Goal: Task Accomplishment & Management: Use online tool/utility

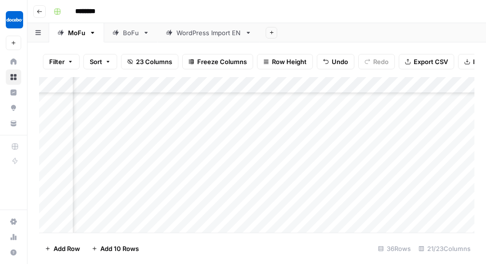
scroll to position [450, 0]
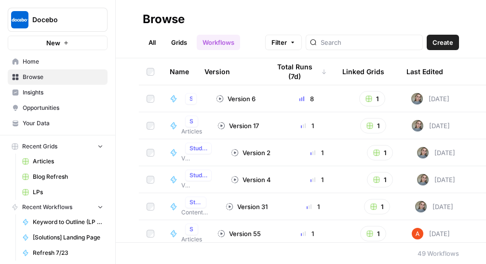
scroll to position [0, 49]
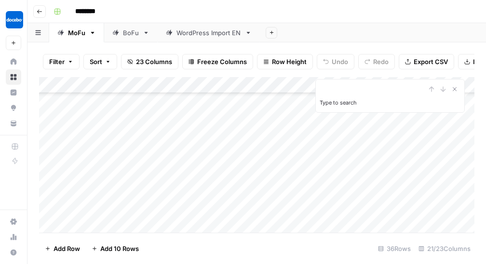
scroll to position [466, 0]
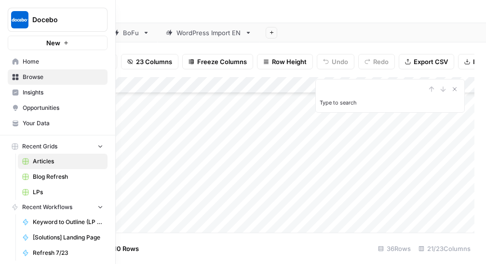
click at [54, 175] on span "Blog Refresh" at bounding box center [68, 177] width 70 height 9
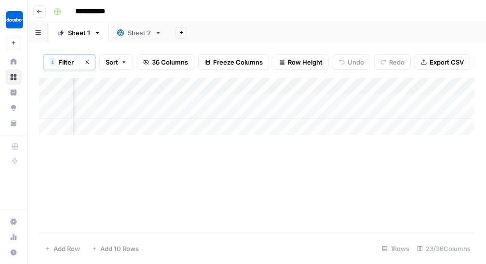
scroll to position [0, 829]
click at [85, 62] on icon "button" at bounding box center [87, 62] width 6 height 6
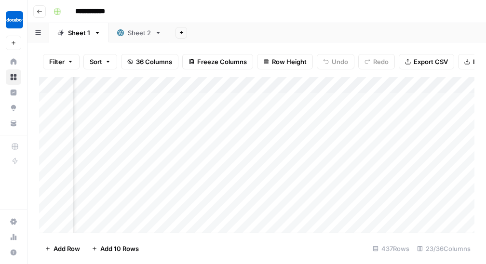
scroll to position [0, 0]
type input "*****"
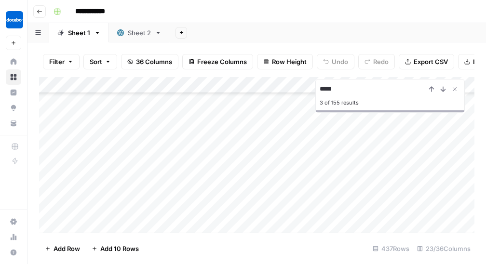
scroll to position [336, 0]
click at [442, 88] on icon "Next Result" at bounding box center [443, 89] width 8 height 8
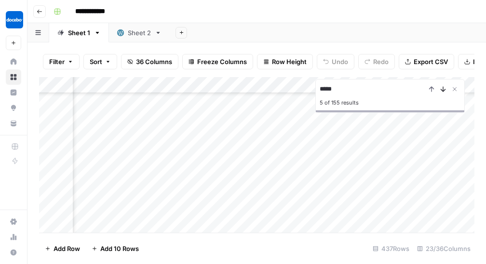
click at [442, 88] on icon "Next Result" at bounding box center [443, 89] width 8 height 8
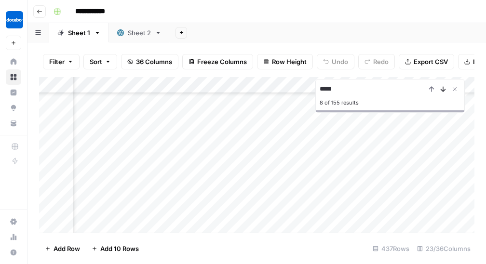
scroll to position [1440, 224]
click at [442, 88] on icon "Next Result" at bounding box center [443, 89] width 8 height 8
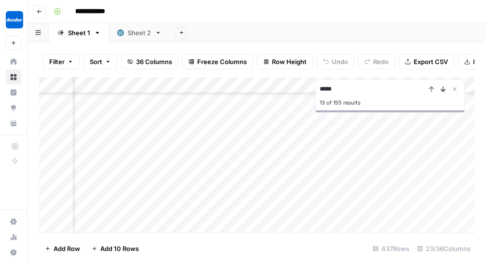
click at [442, 88] on icon "Next Result" at bounding box center [443, 89] width 8 height 8
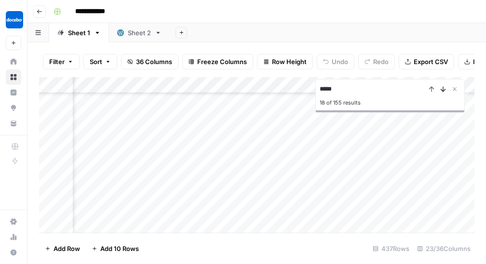
click at [442, 88] on icon "Next Result" at bounding box center [443, 89] width 8 height 8
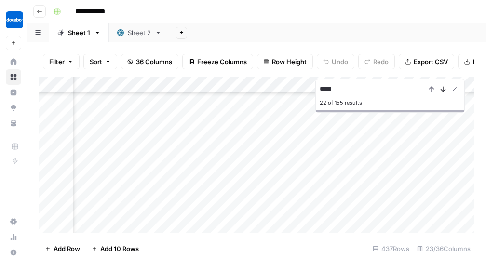
click at [442, 88] on icon "Next Result" at bounding box center [443, 89] width 8 height 8
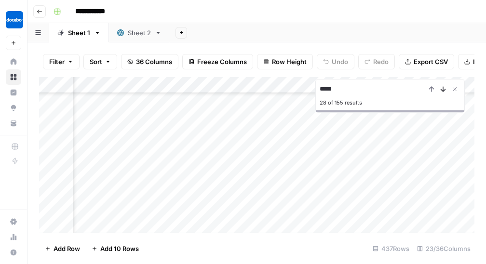
click at [442, 88] on icon "Next Result" at bounding box center [443, 89] width 8 height 8
click at [445, 90] on icon "Next Result" at bounding box center [443, 89] width 4 height 5
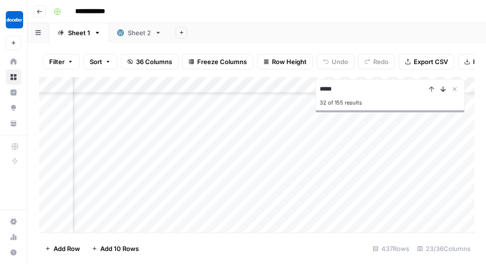
click at [446, 90] on icon "Next Result" at bounding box center [443, 89] width 8 height 8
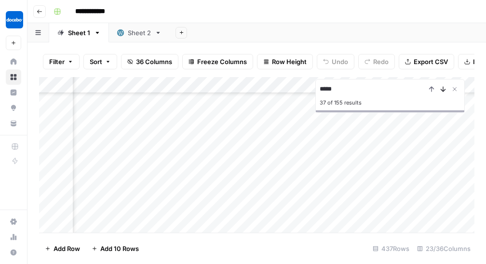
click at [446, 90] on icon "Next Result" at bounding box center [443, 89] width 8 height 8
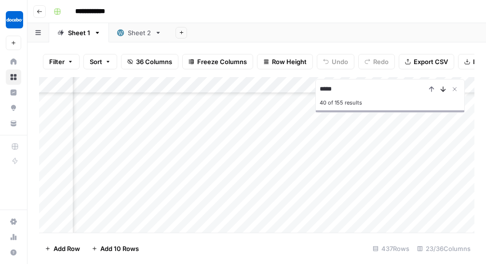
click at [446, 90] on icon "Next Result" at bounding box center [443, 89] width 8 height 8
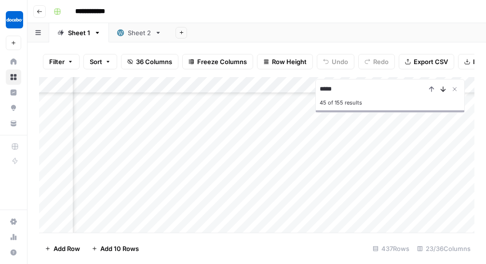
click at [446, 90] on icon "Next Result" at bounding box center [443, 89] width 8 height 8
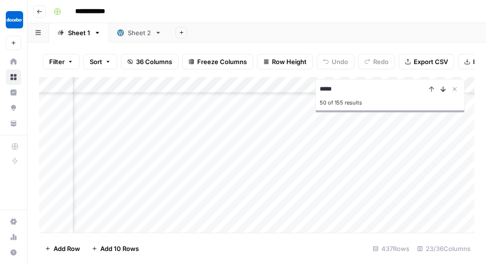
click at [446, 90] on icon "Next Result" at bounding box center [443, 89] width 8 height 8
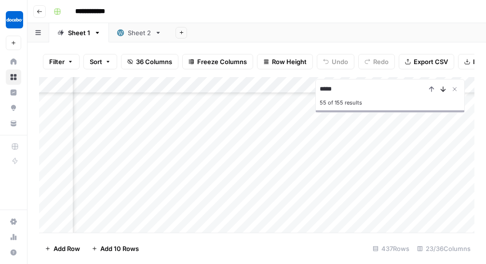
click at [446, 91] on icon "Next Result" at bounding box center [443, 89] width 8 height 8
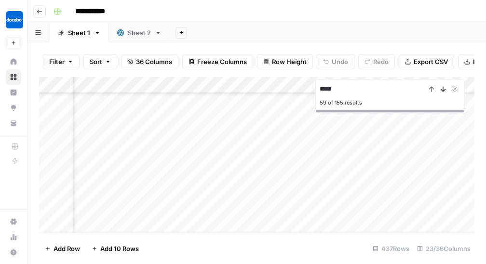
click at [446, 91] on icon "Next Result" at bounding box center [443, 89] width 8 height 8
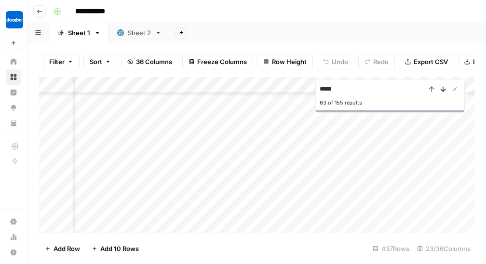
click at [446, 91] on icon "Next Result" at bounding box center [443, 89] width 8 height 8
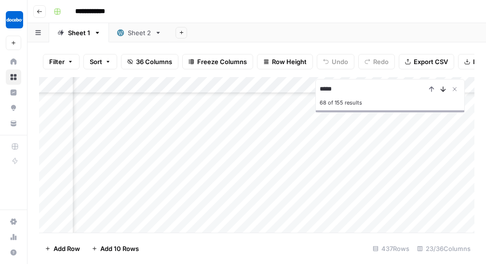
click at [446, 91] on icon "Next Result" at bounding box center [443, 89] width 8 height 8
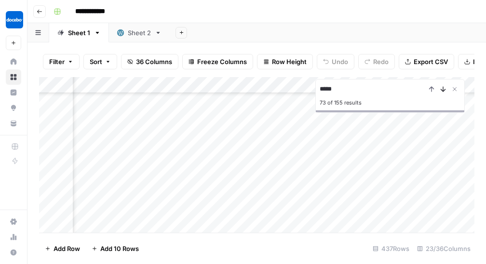
click at [446, 91] on icon "Next Result" at bounding box center [443, 89] width 8 height 8
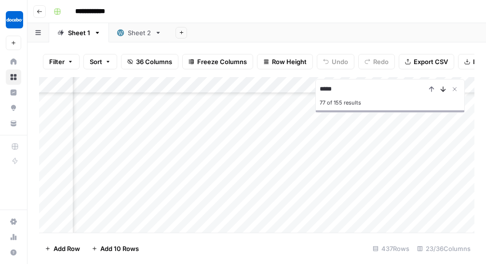
click at [446, 91] on icon "Next Result" at bounding box center [443, 89] width 8 height 8
click at [459, 88] on button "Close Search" at bounding box center [455, 89] width 12 height 12
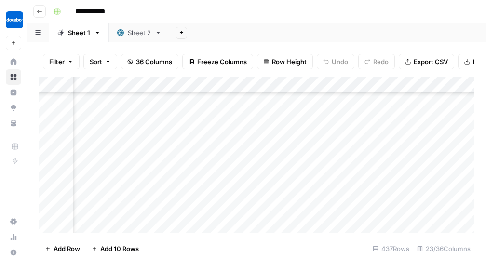
click at [74, 57] on button "Filter" at bounding box center [61, 61] width 37 height 15
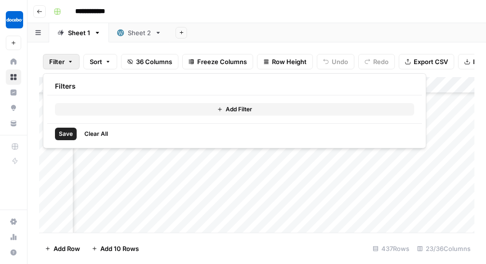
click at [164, 105] on button "Add Filter" at bounding box center [234, 109] width 359 height 13
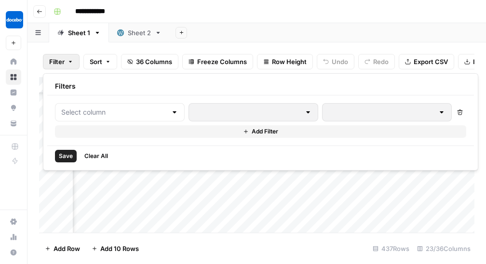
click at [151, 107] on div at bounding box center [120, 112] width 130 height 18
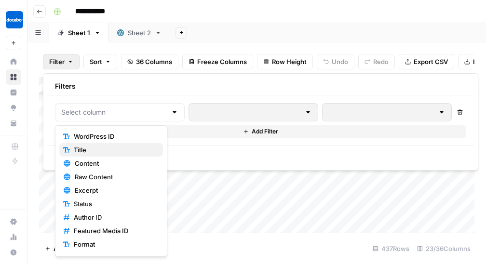
click at [86, 153] on span "Title" at bounding box center [115, 150] width 82 height 10
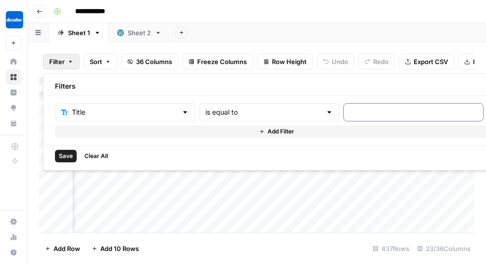
click at [350, 116] on input "text" at bounding box center [414, 113] width 128 height 10
type input "scorm"
click at [66, 157] on span "Save" at bounding box center [66, 156] width 14 height 9
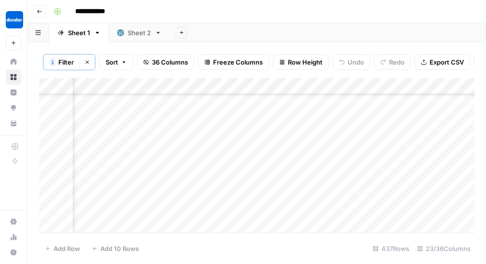
scroll to position [0, 1383]
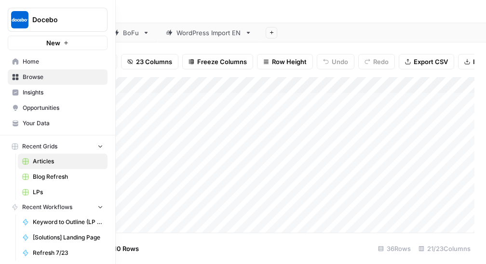
click at [37, 174] on span "Blog Refresh" at bounding box center [68, 177] width 70 height 9
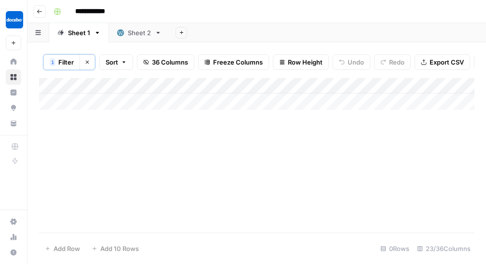
click at [70, 64] on span "Filter" at bounding box center [65, 62] width 15 height 10
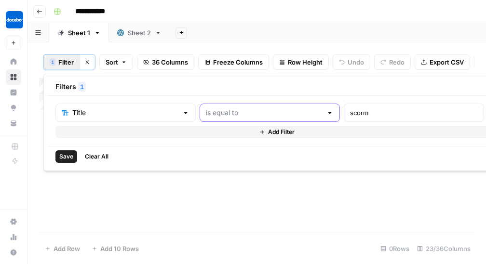
click at [259, 114] on input "text" at bounding box center [264, 113] width 116 height 10
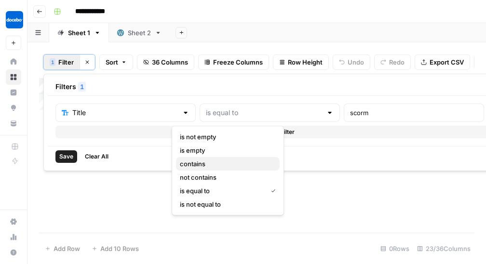
click at [218, 166] on span "contains" at bounding box center [226, 164] width 92 height 10
type input "contains"
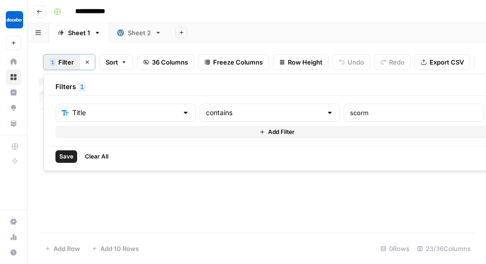
click at [62, 157] on span "Save" at bounding box center [66, 156] width 14 height 9
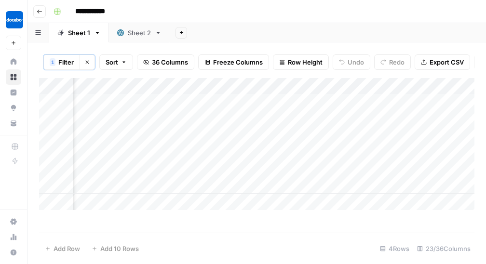
scroll to position [0, 1983]
click at [331, 128] on div "Add Column" at bounding box center [257, 144] width 436 height 132
click at [396, 125] on div "Add Column" at bounding box center [257, 144] width 436 height 132
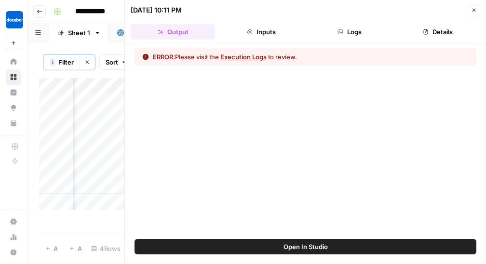
click at [307, 245] on span "Open In Studio" at bounding box center [306, 247] width 44 height 10
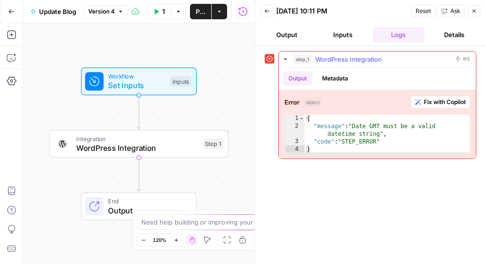
click at [429, 104] on span "Fix with Copilot" at bounding box center [445, 102] width 42 height 9
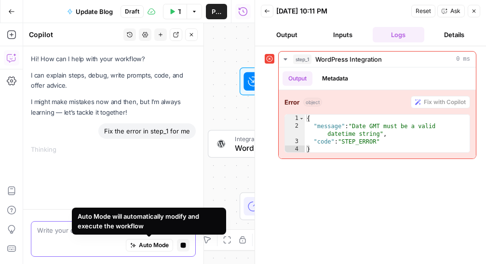
click at [157, 247] on span "Auto Mode" at bounding box center [154, 245] width 30 height 9
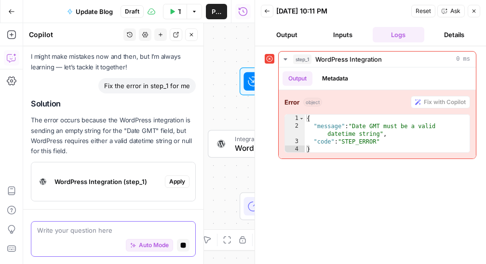
scroll to position [73, 0]
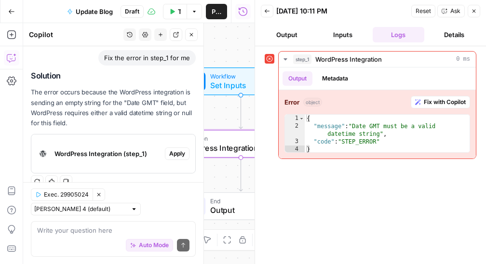
click at [123, 152] on span "WordPress Integration (step_1)" at bounding box center [108, 154] width 107 height 10
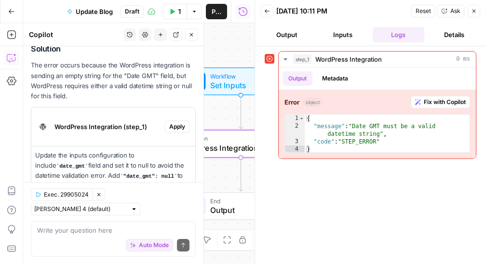
scroll to position [112, 0]
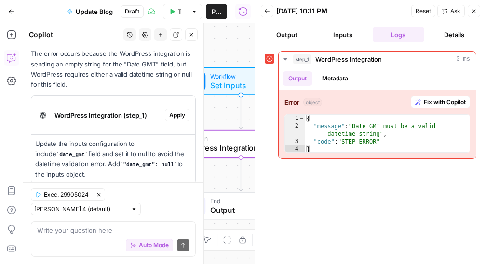
click at [172, 120] on button "Apply" at bounding box center [177, 115] width 25 height 13
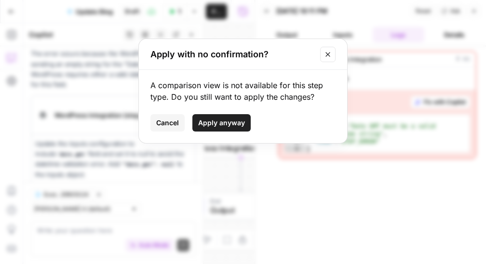
click at [219, 126] on span "Apply anyway" at bounding box center [221, 123] width 47 height 10
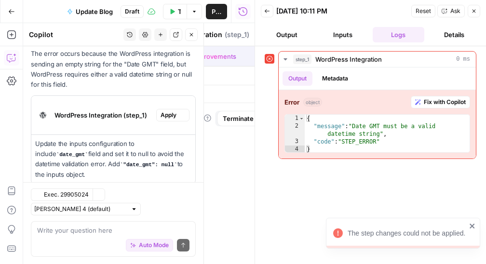
type input "WordPress 1"
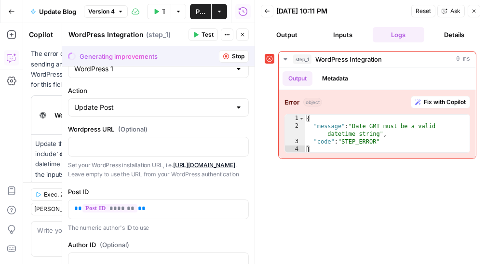
scroll to position [0, 0]
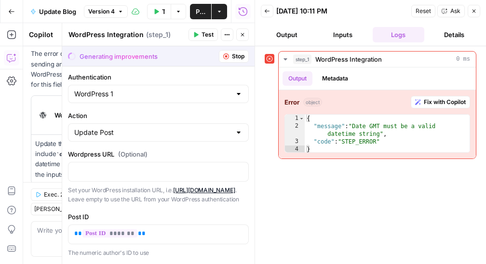
click at [240, 34] on icon "button" at bounding box center [243, 35] width 6 height 6
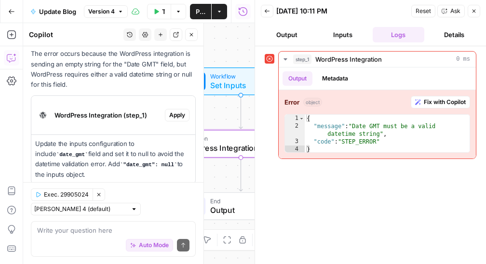
click at [179, 117] on span "Apply" at bounding box center [177, 115] width 16 height 9
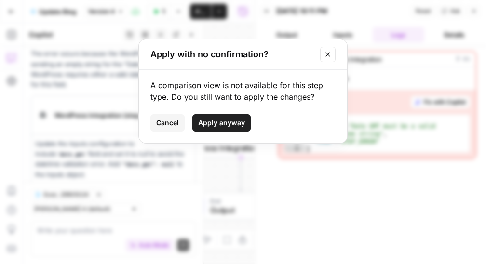
click at [204, 118] on span "Apply anyway" at bounding box center [221, 123] width 47 height 10
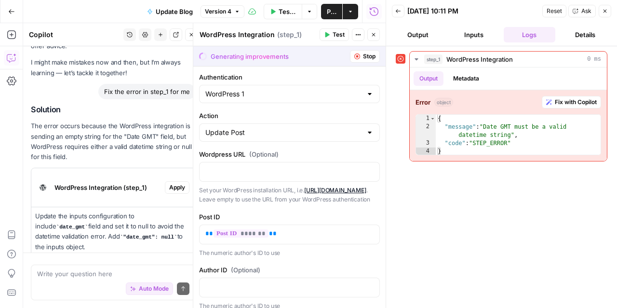
scroll to position [40, 0]
